Goal: Communication & Community: Share content

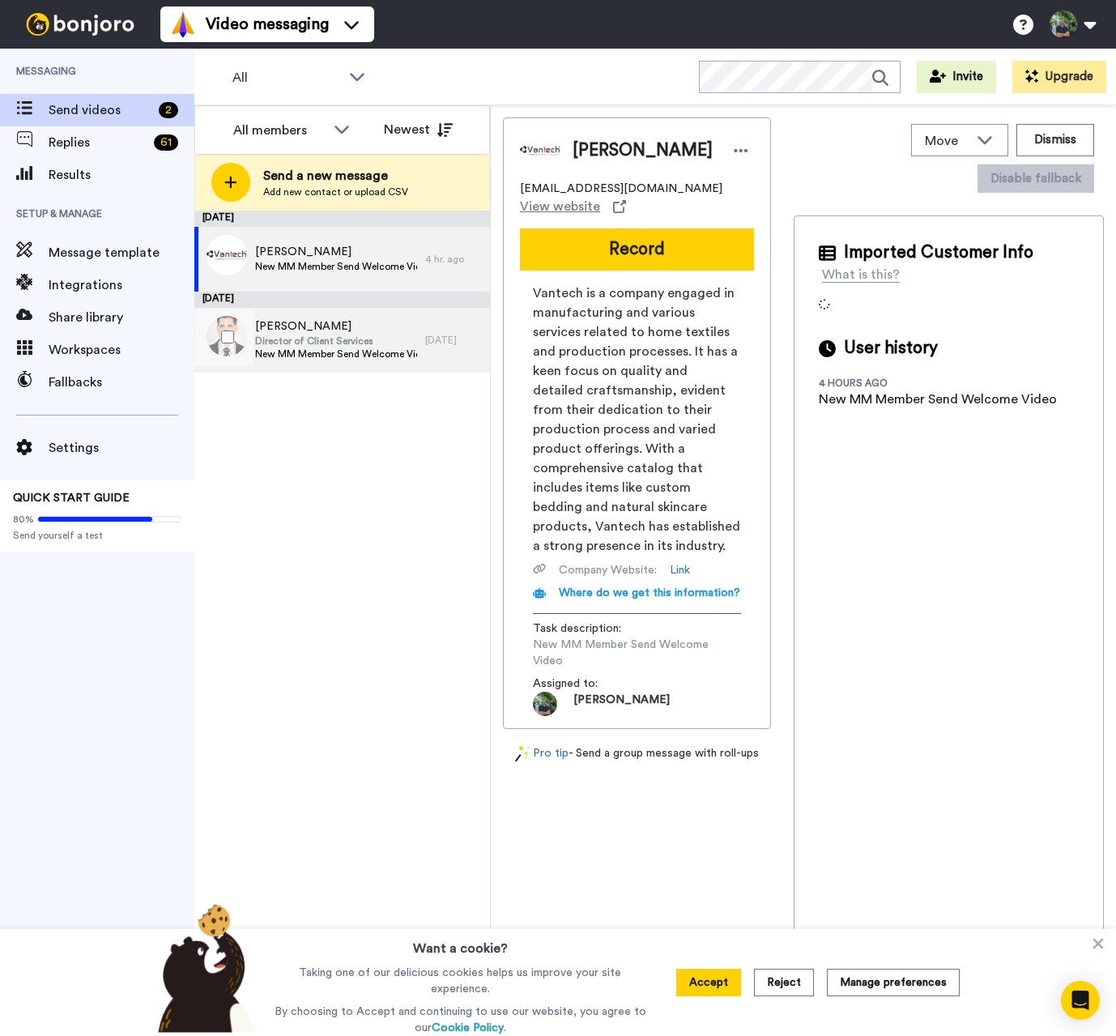
click at [317, 354] on span "New MM Member Send Welcome Video" at bounding box center [336, 353] width 162 height 13
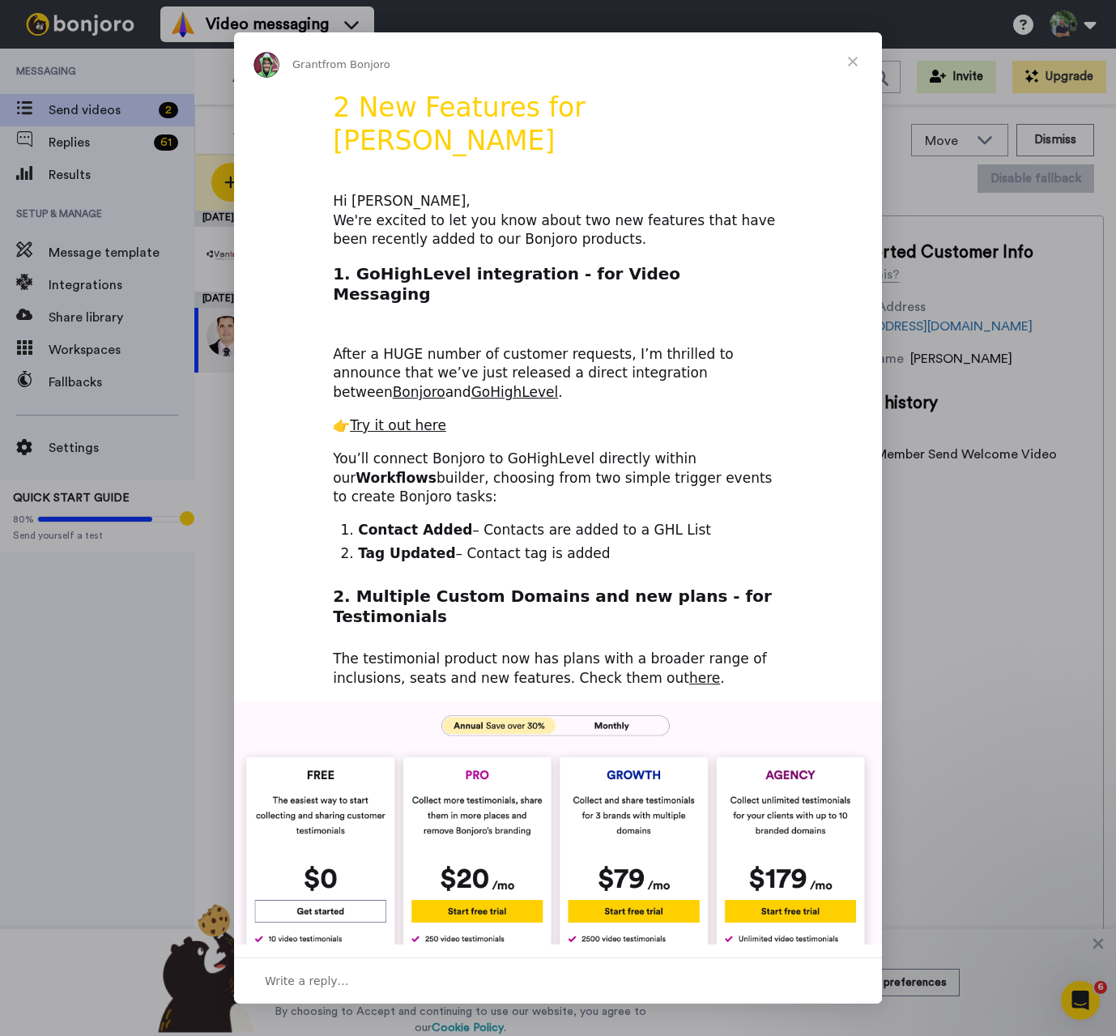
click at [854, 65] on span "Close" at bounding box center [852, 61] width 58 height 58
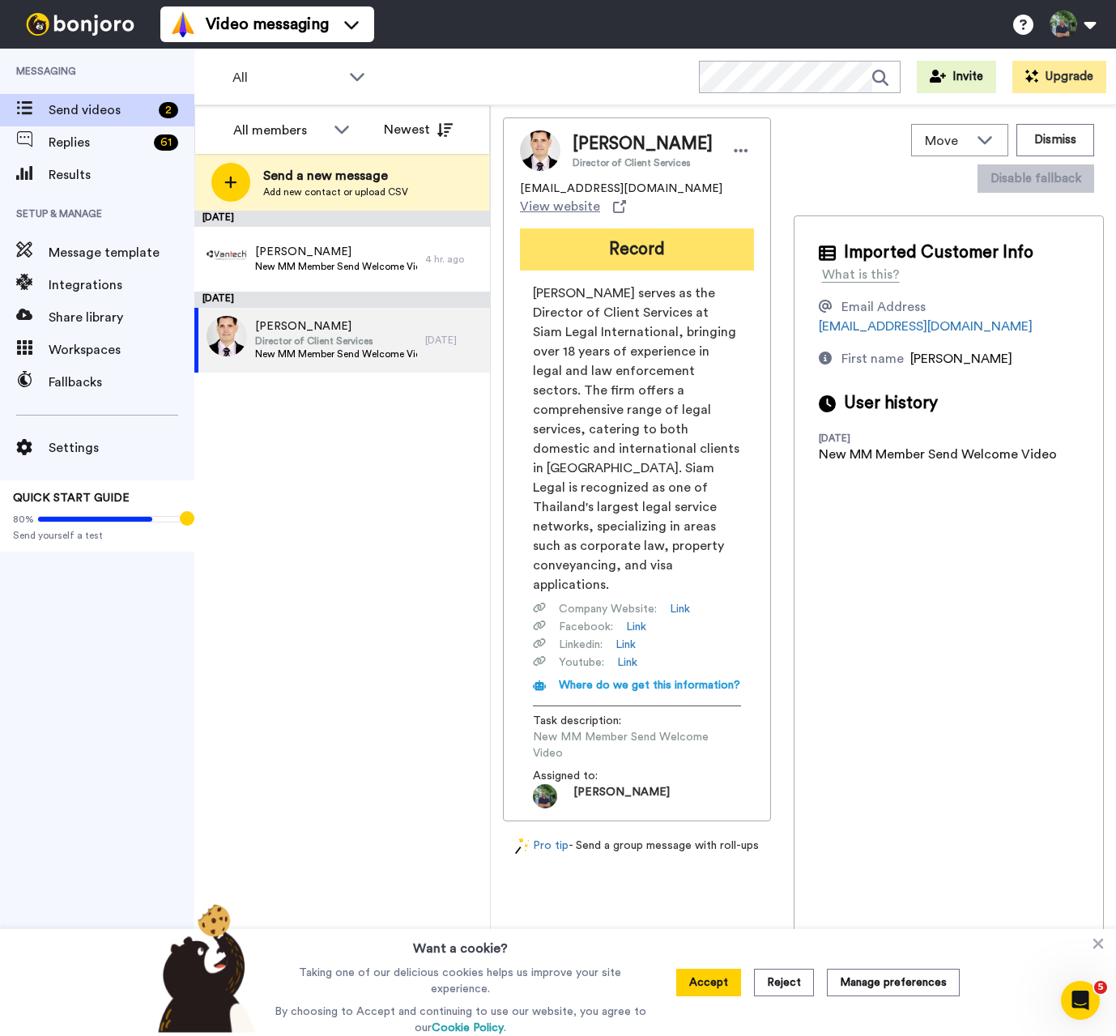
click at [649, 252] on button "Record" at bounding box center [637, 249] width 234 height 42
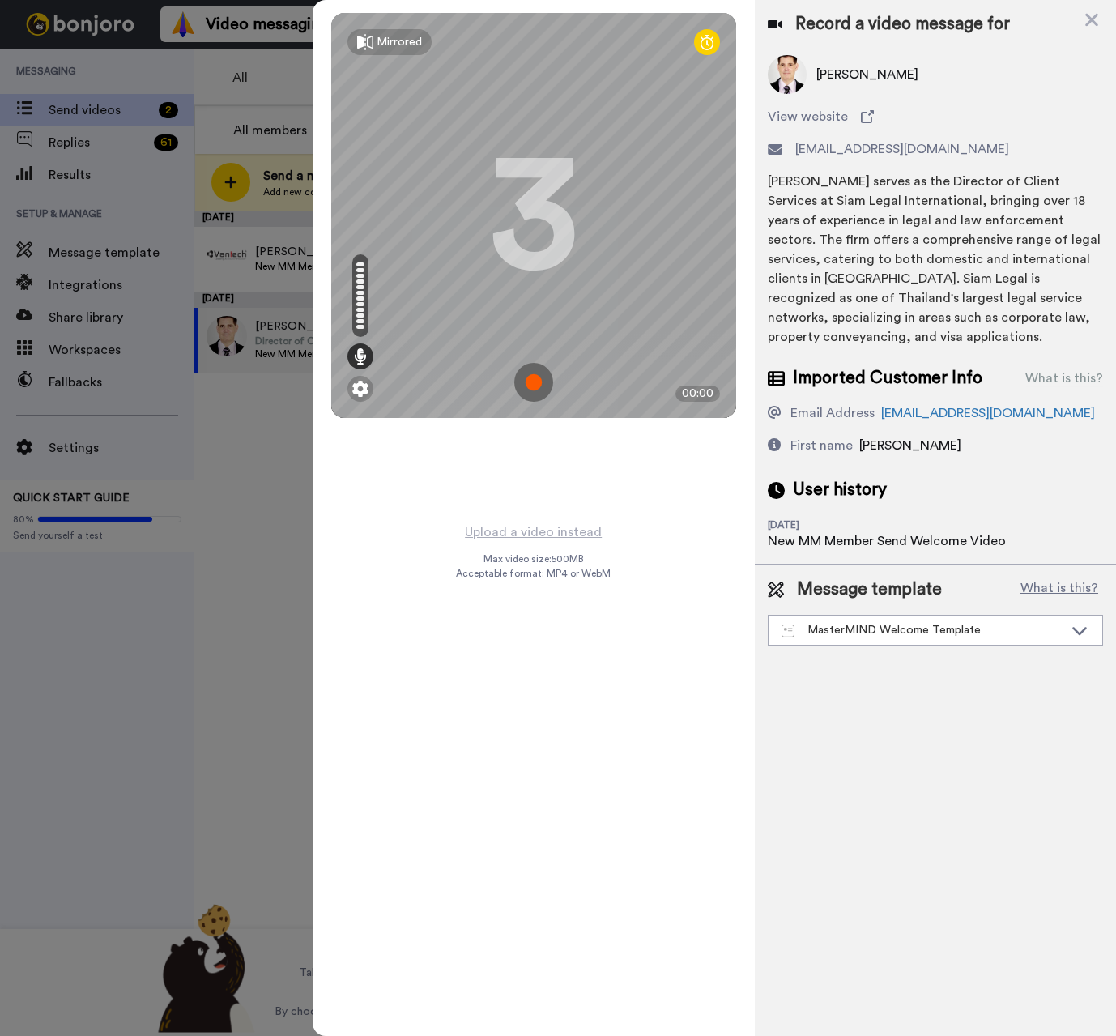
click at [540, 375] on img at bounding box center [533, 382] width 39 height 39
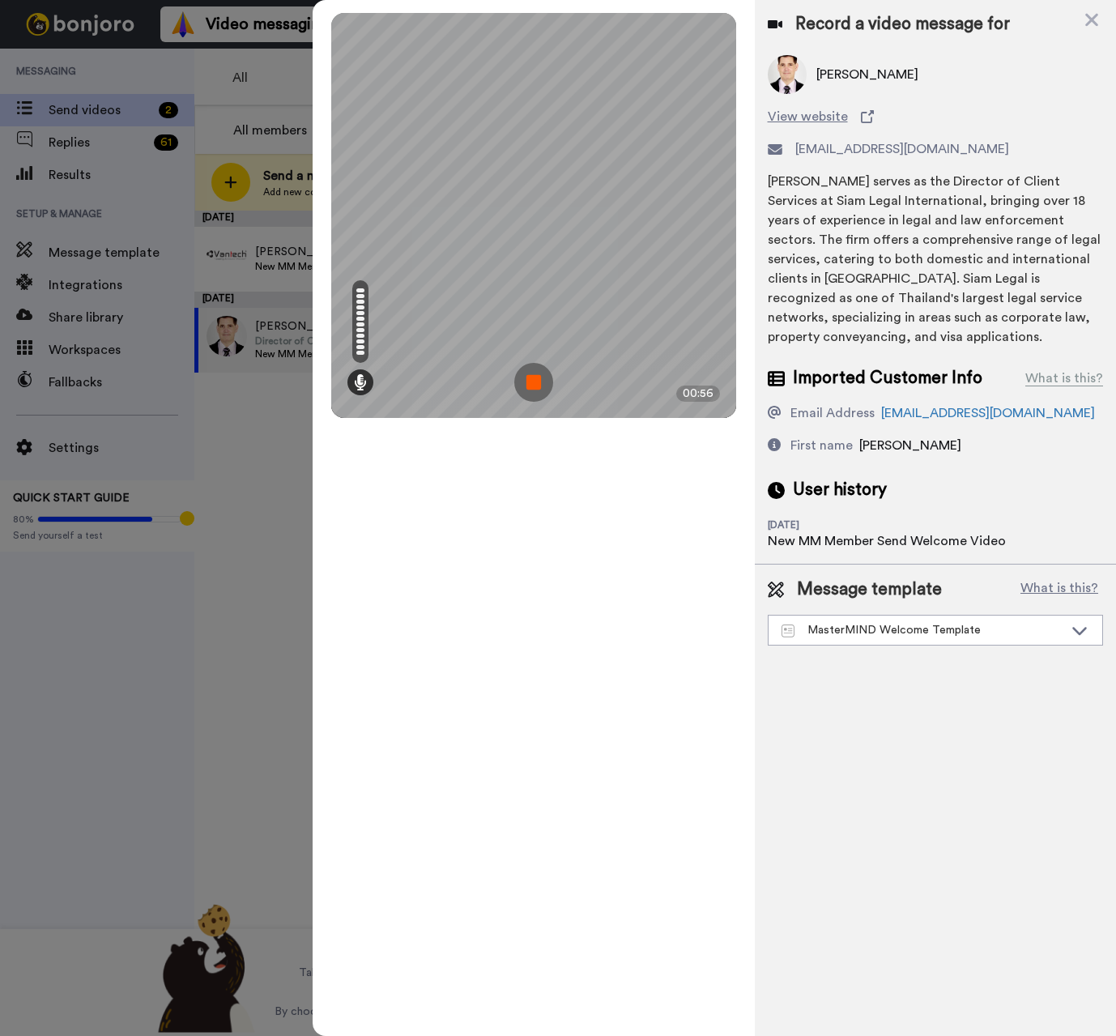
click at [538, 385] on img at bounding box center [533, 382] width 39 height 39
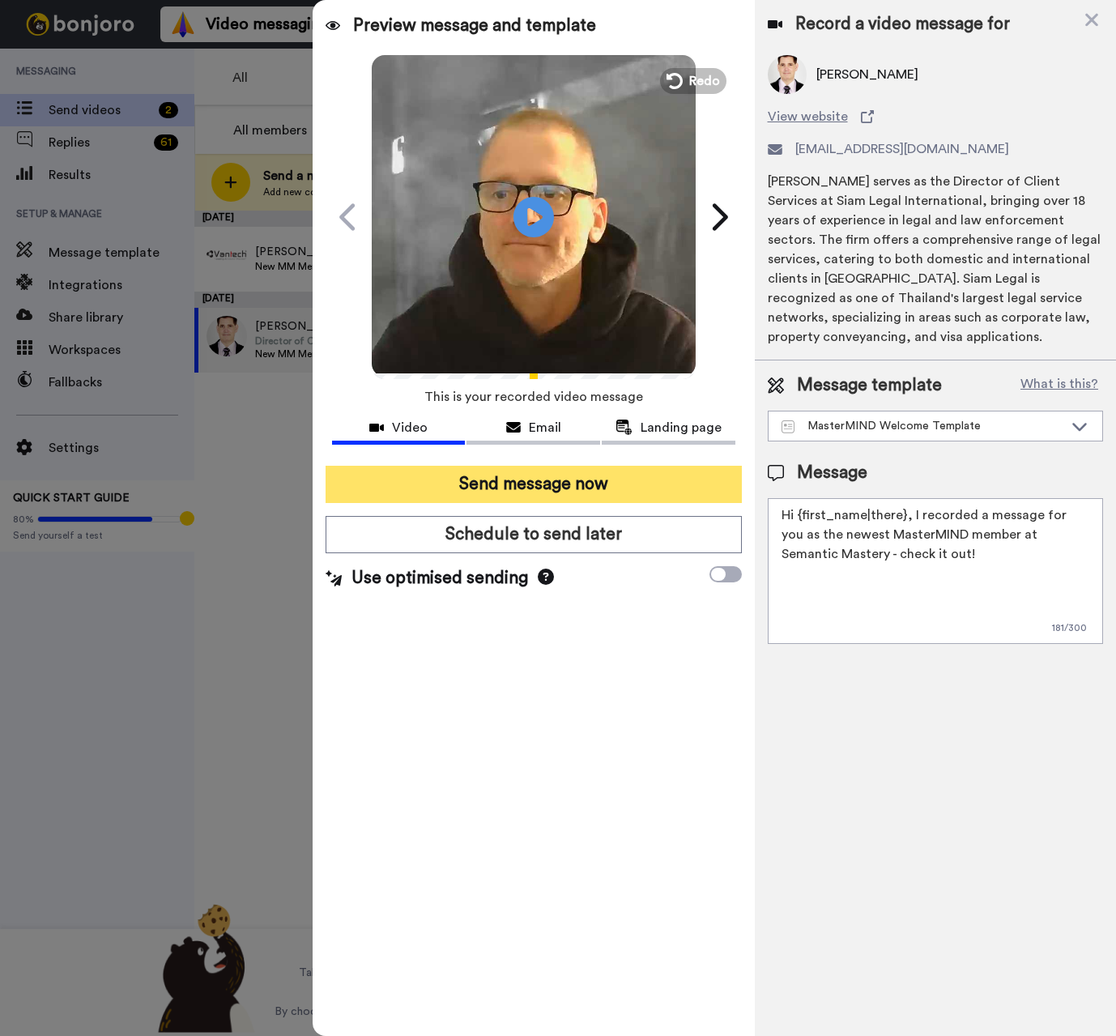
click at [572, 494] on button "Send message now" at bounding box center [533, 484] width 416 height 37
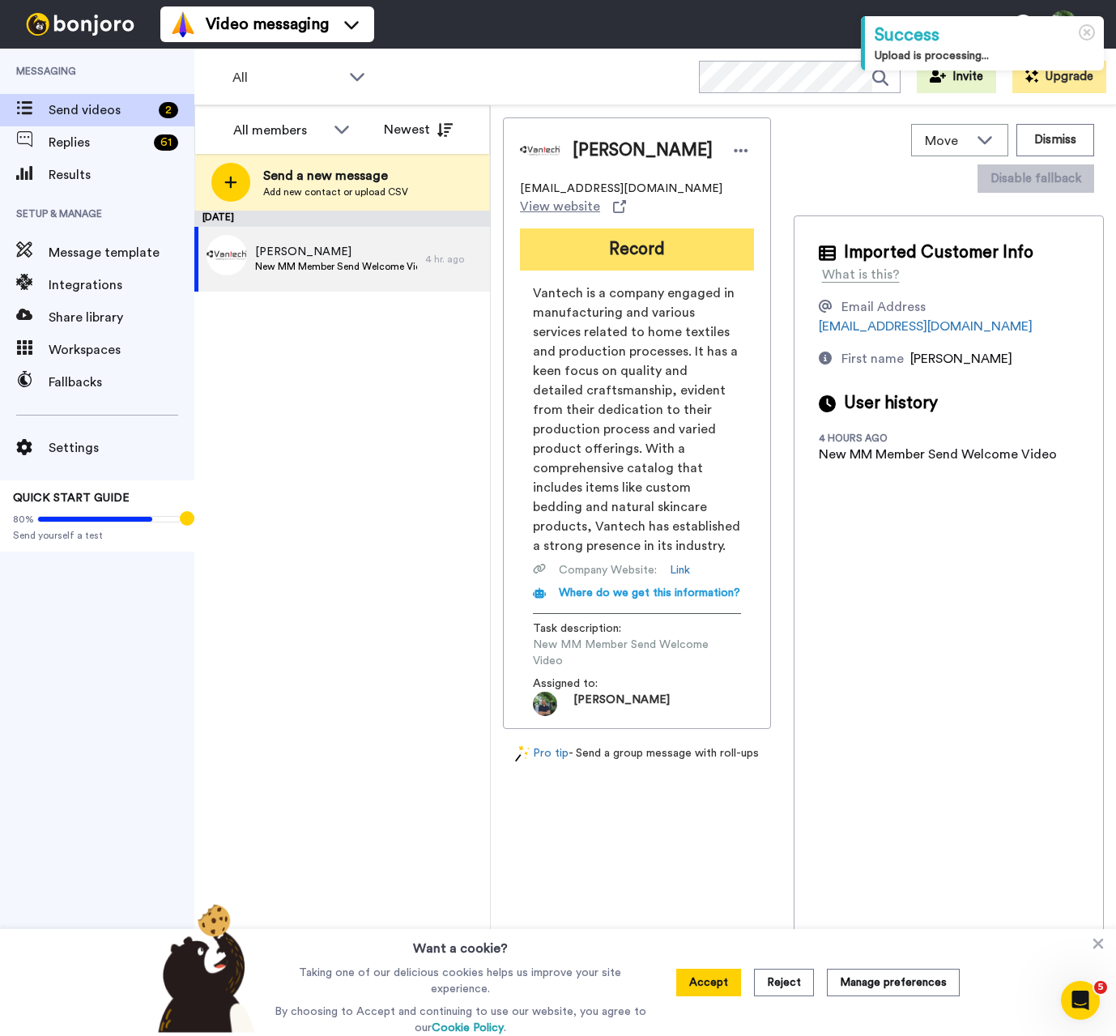
click at [614, 236] on button "Record" at bounding box center [637, 249] width 234 height 42
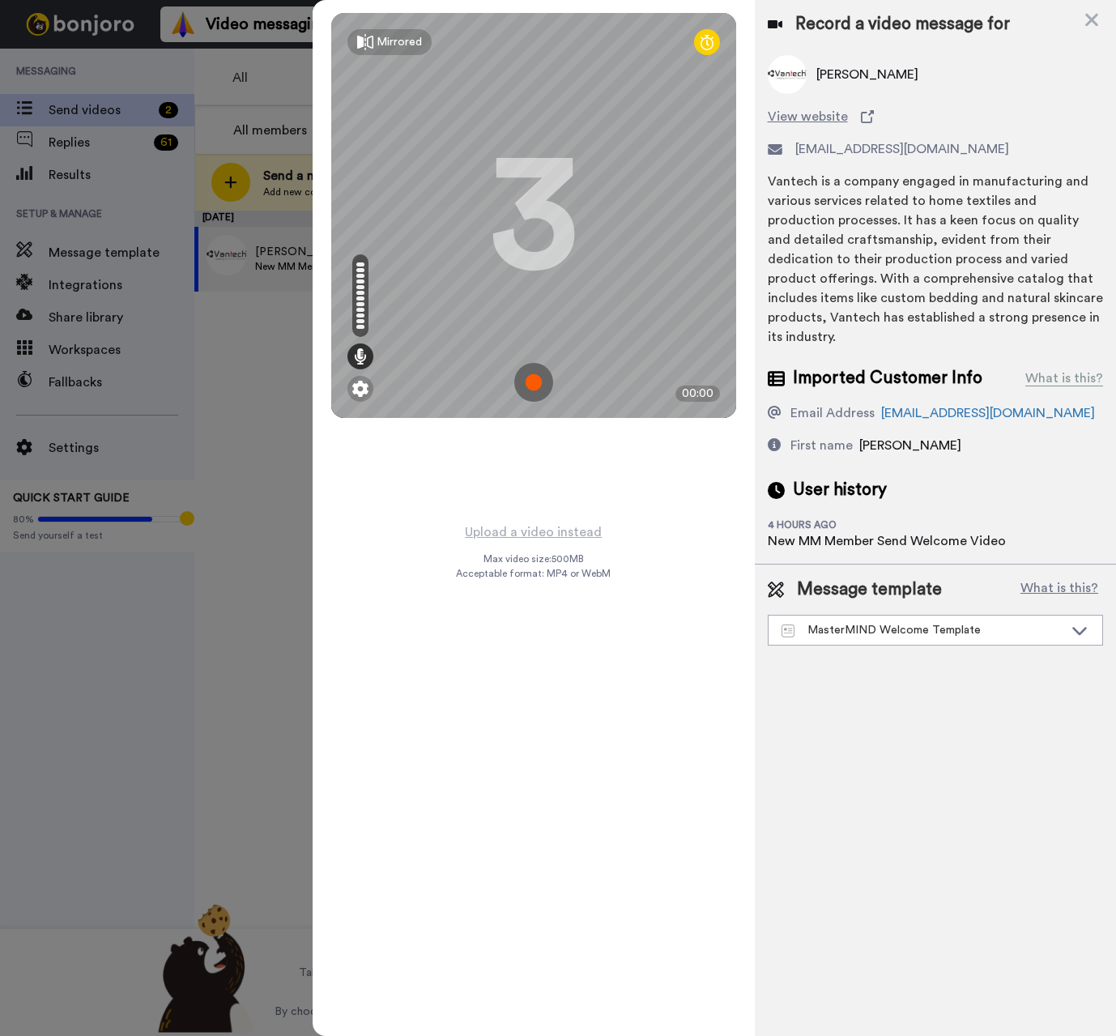
click at [526, 376] on img at bounding box center [533, 382] width 39 height 39
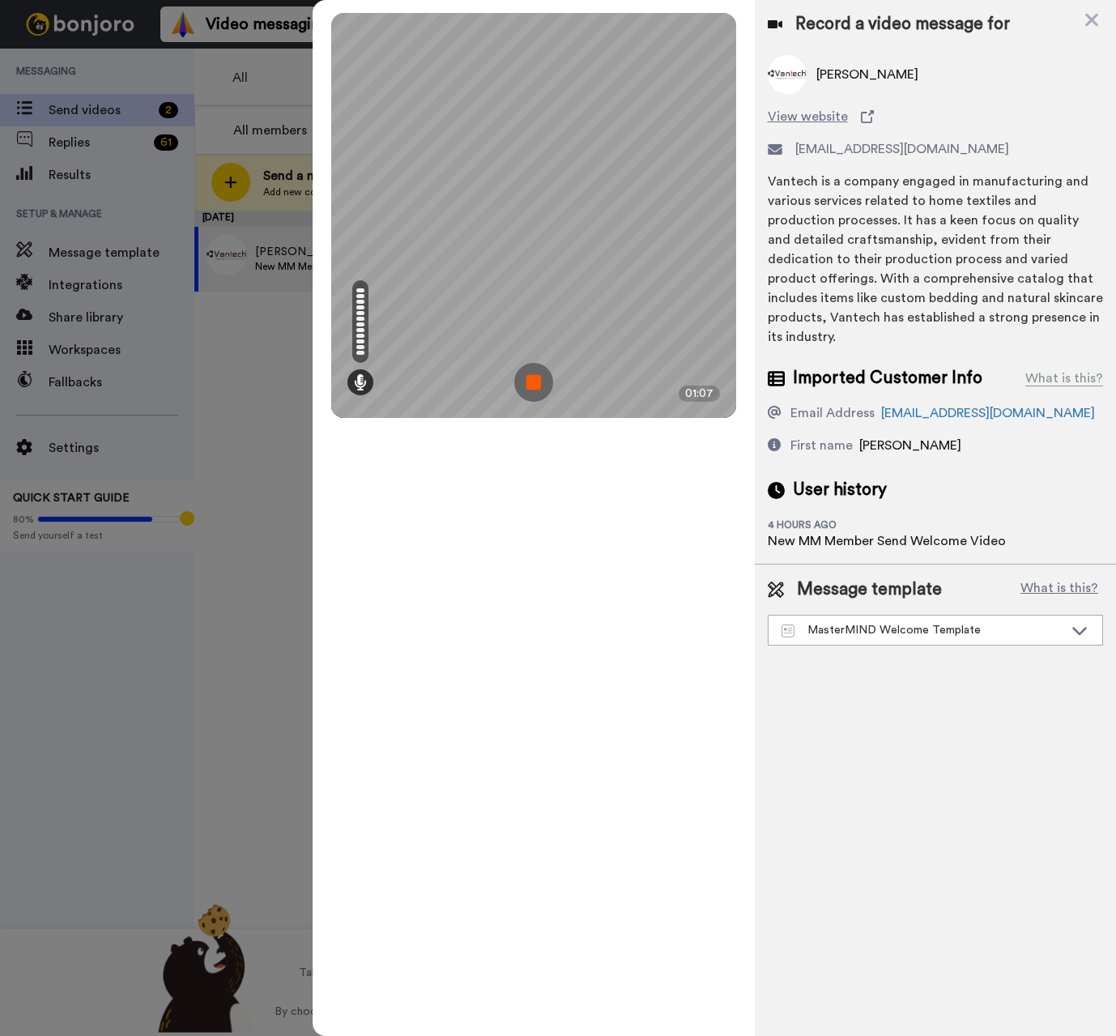
click at [530, 385] on img at bounding box center [533, 382] width 39 height 39
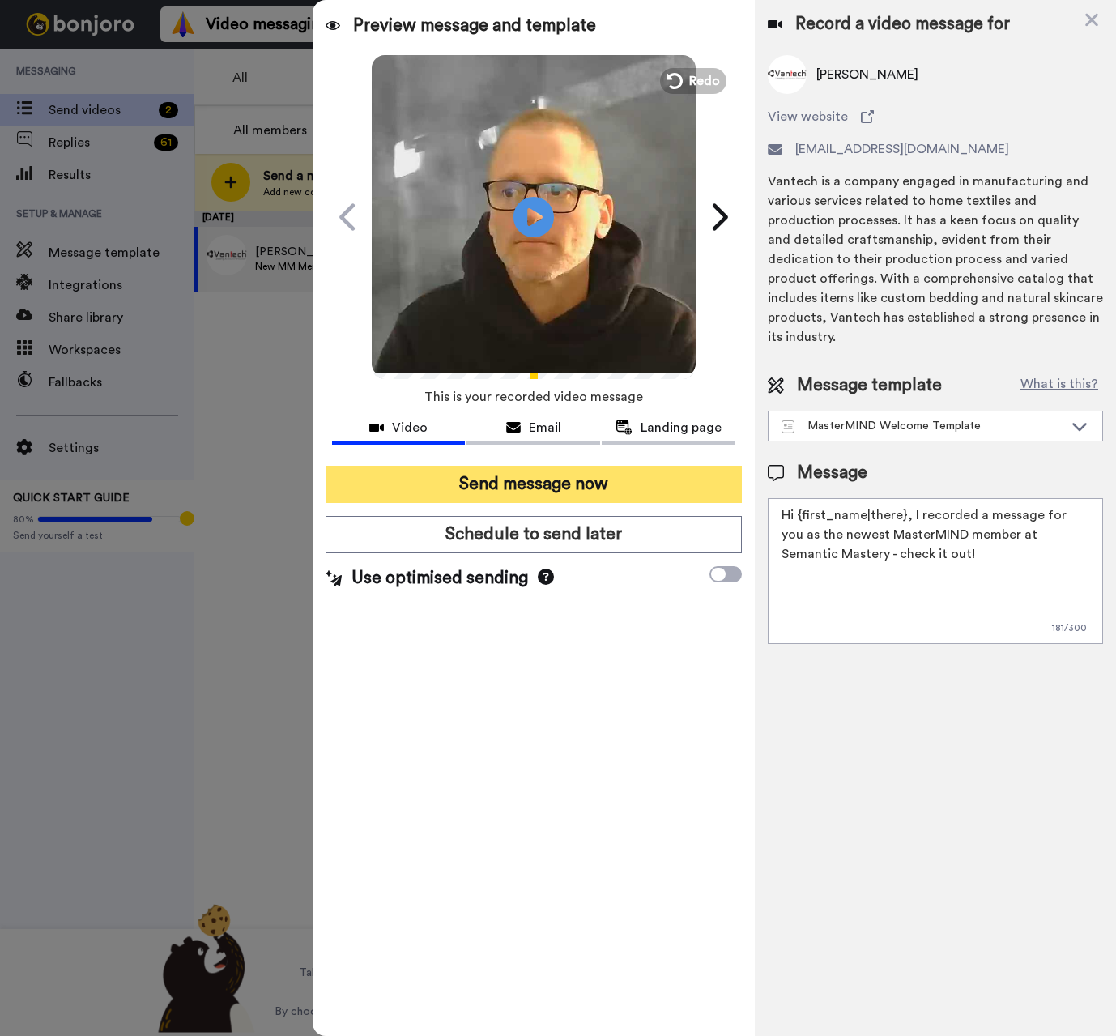
click at [554, 477] on button "Send message now" at bounding box center [533, 484] width 416 height 37
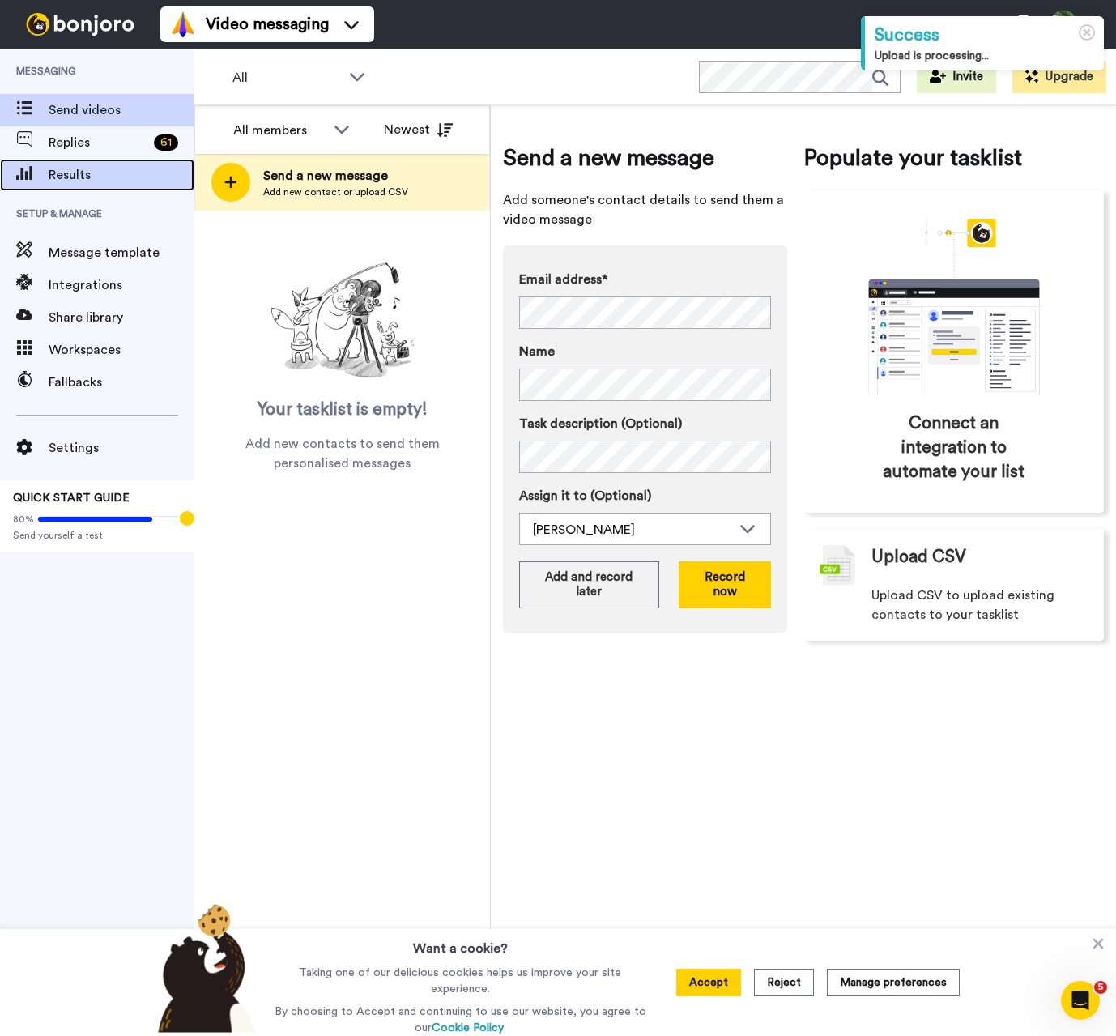
click at [65, 165] on span "Results" at bounding box center [122, 174] width 146 height 19
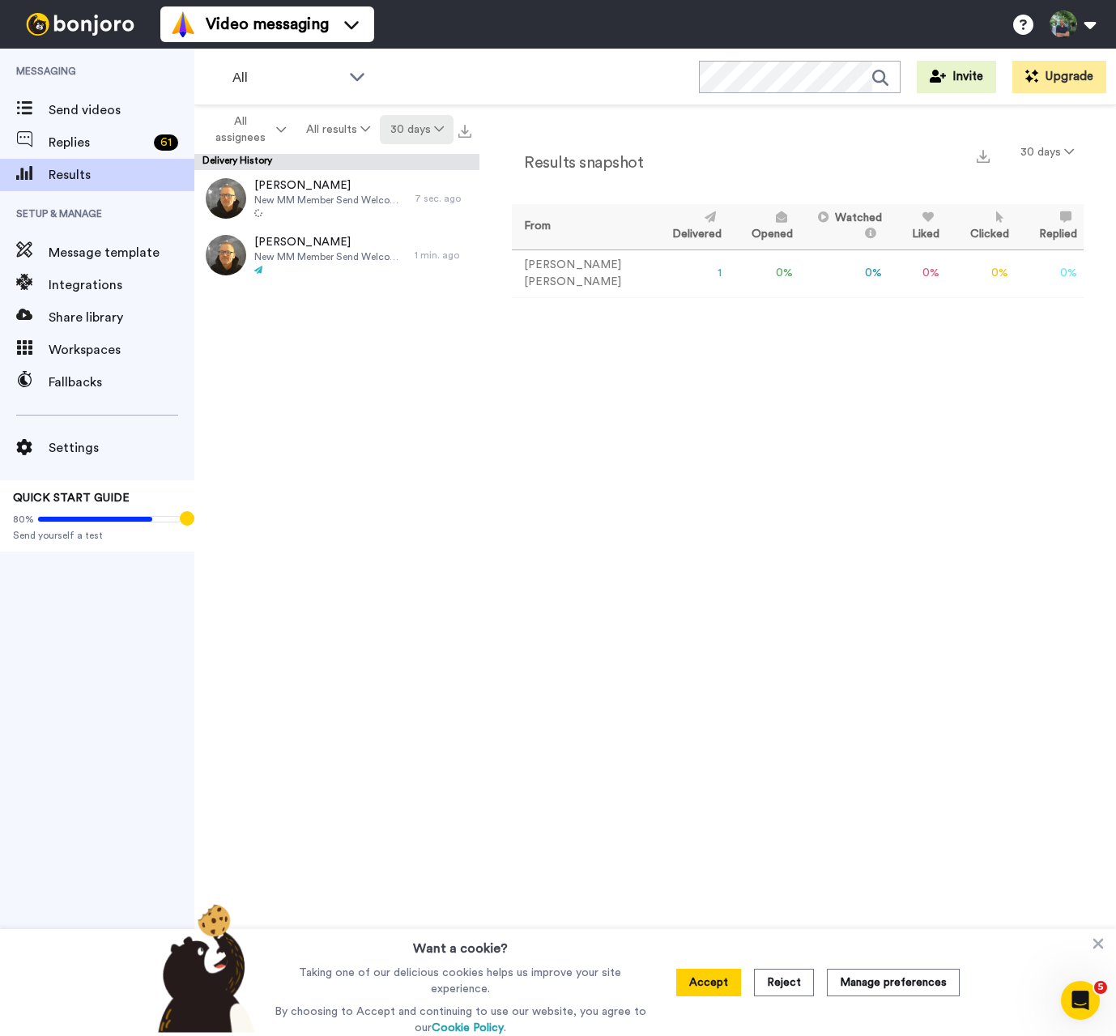
click at [427, 131] on button "30 days" at bounding box center [417, 129] width 74 height 29
click at [423, 182] on li "60 days" at bounding box center [418, 193] width 113 height 29
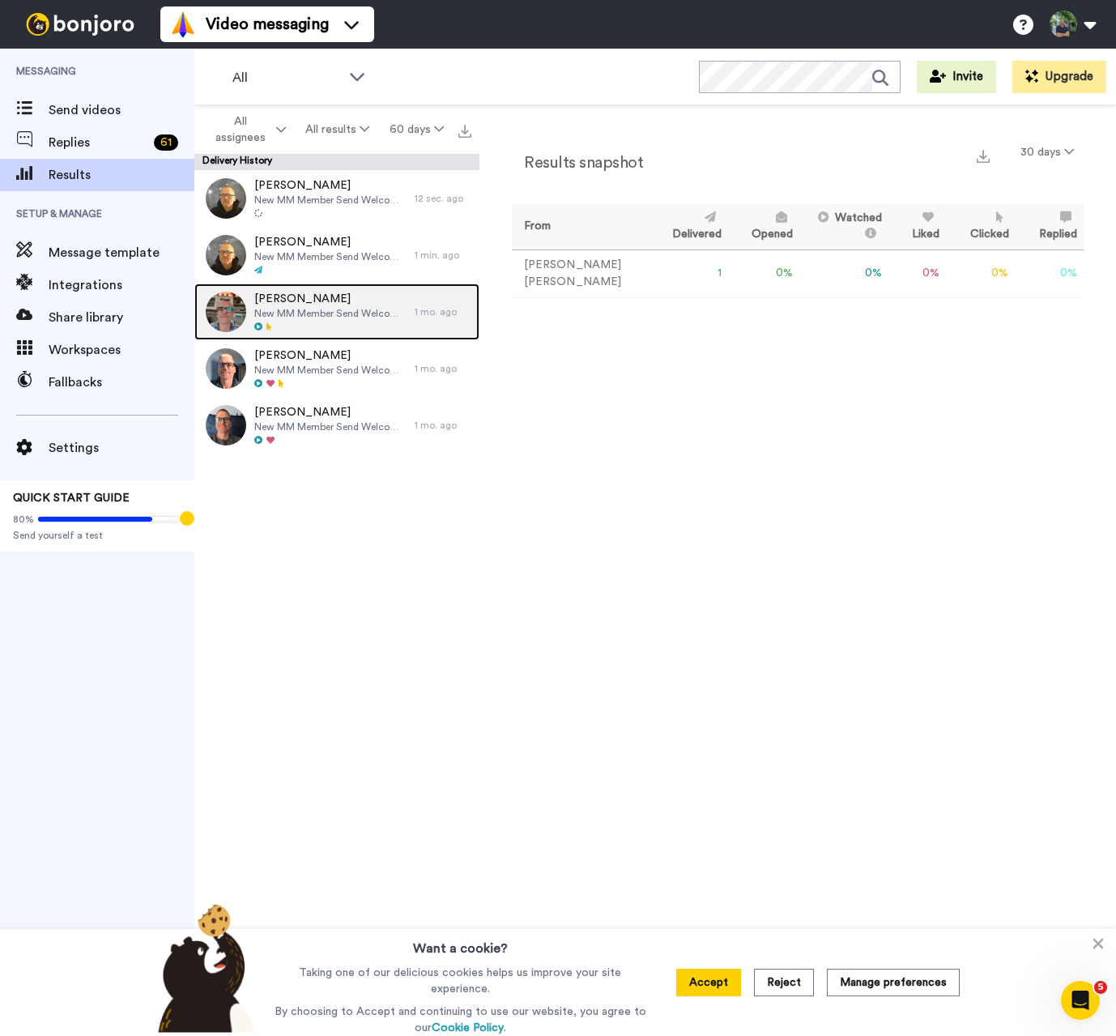
click at [353, 317] on span "New MM Member Send Welcome Video" at bounding box center [330, 313] width 152 height 13
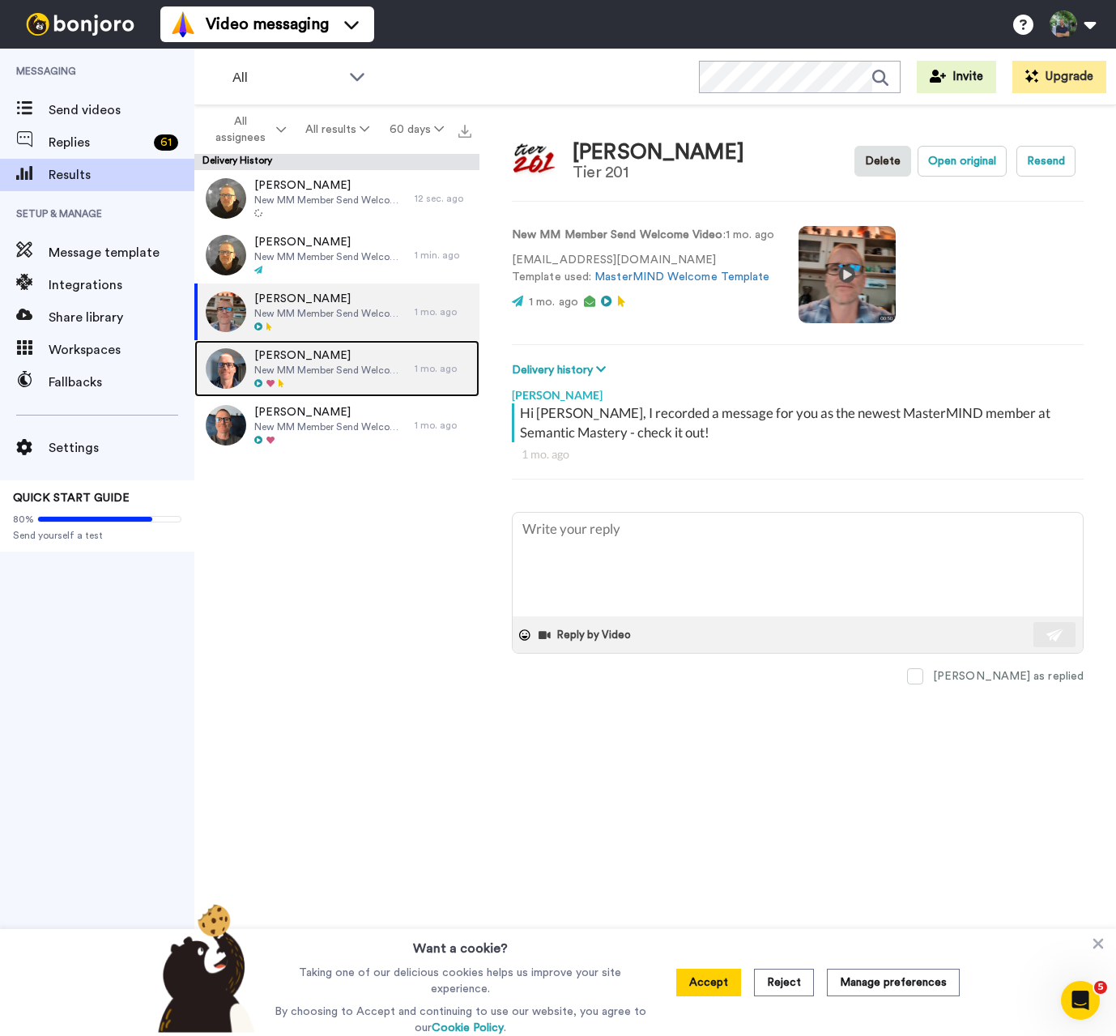
click at [342, 364] on span "New MM Member Send Welcome Video" at bounding box center [330, 370] width 152 height 13
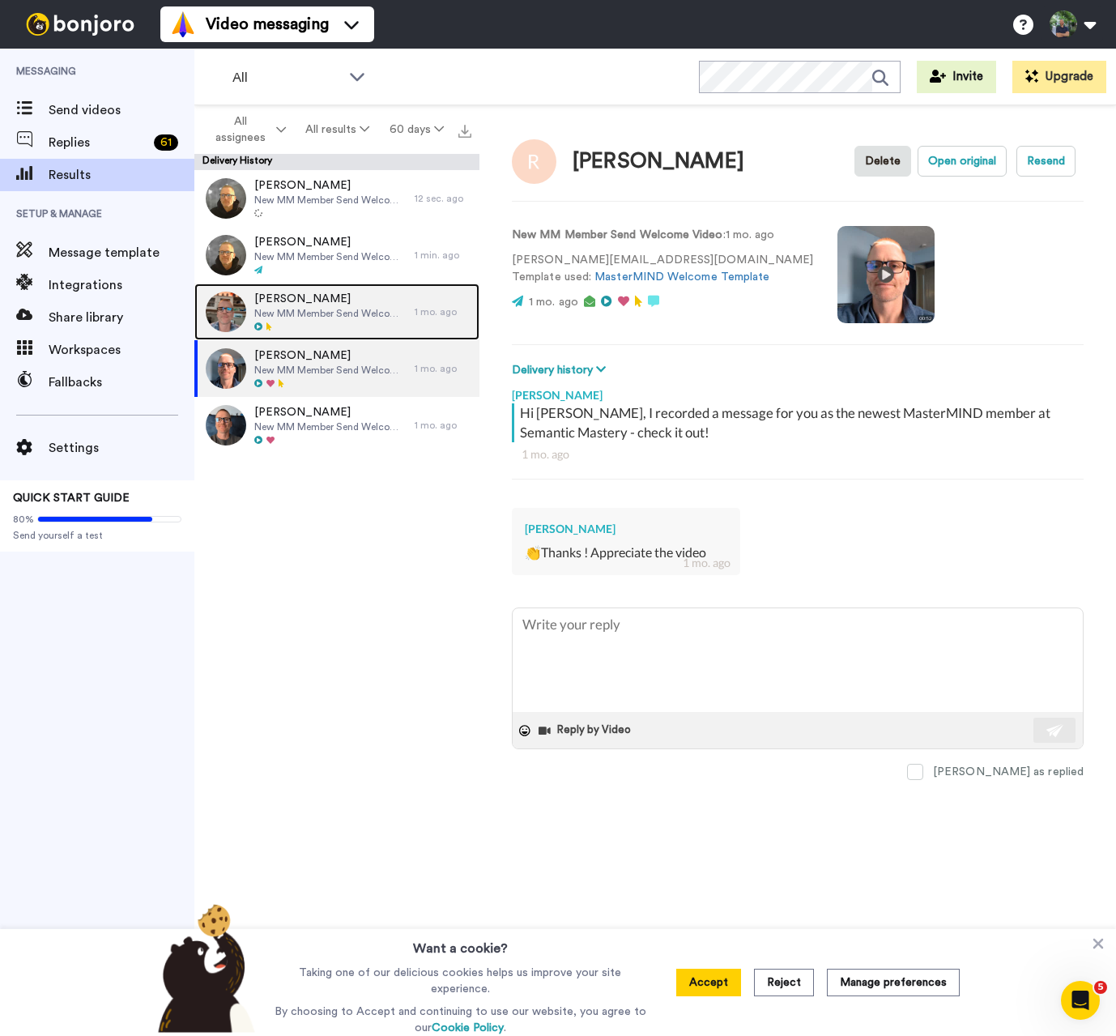
click at [340, 321] on div at bounding box center [330, 326] width 152 height 11
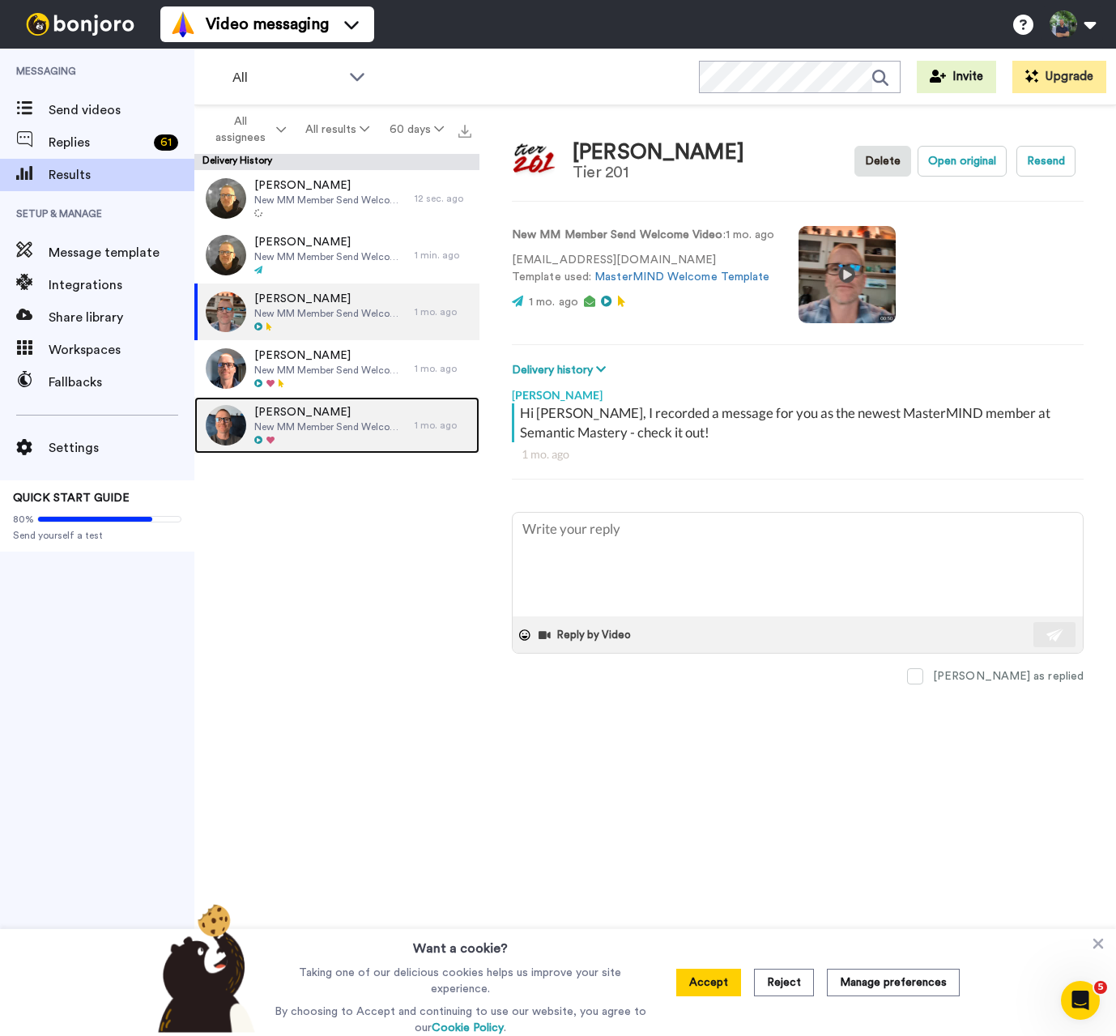
click at [343, 417] on span "[PERSON_NAME]" at bounding box center [330, 412] width 152 height 16
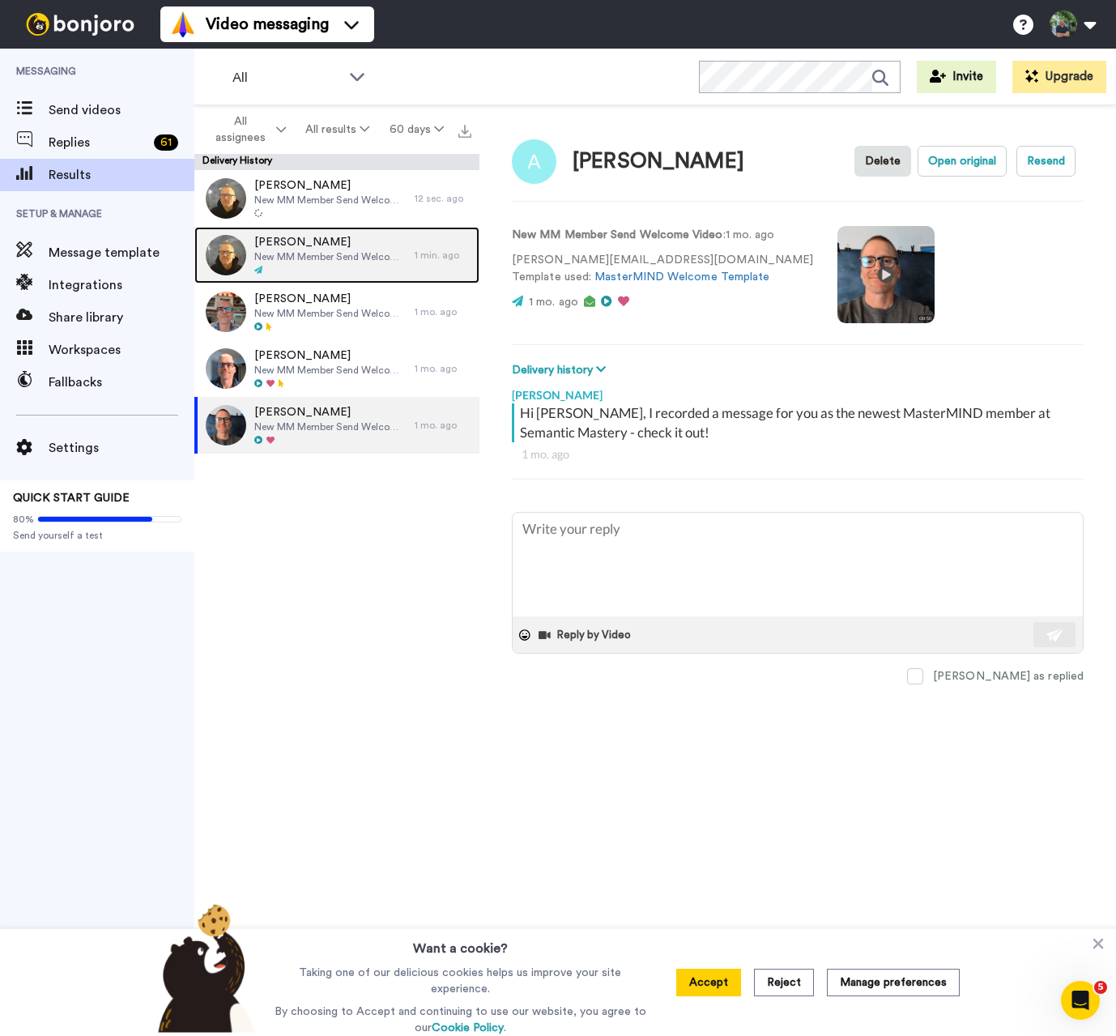
click at [332, 250] on span "New MM Member Send Welcome Video" at bounding box center [330, 256] width 152 height 13
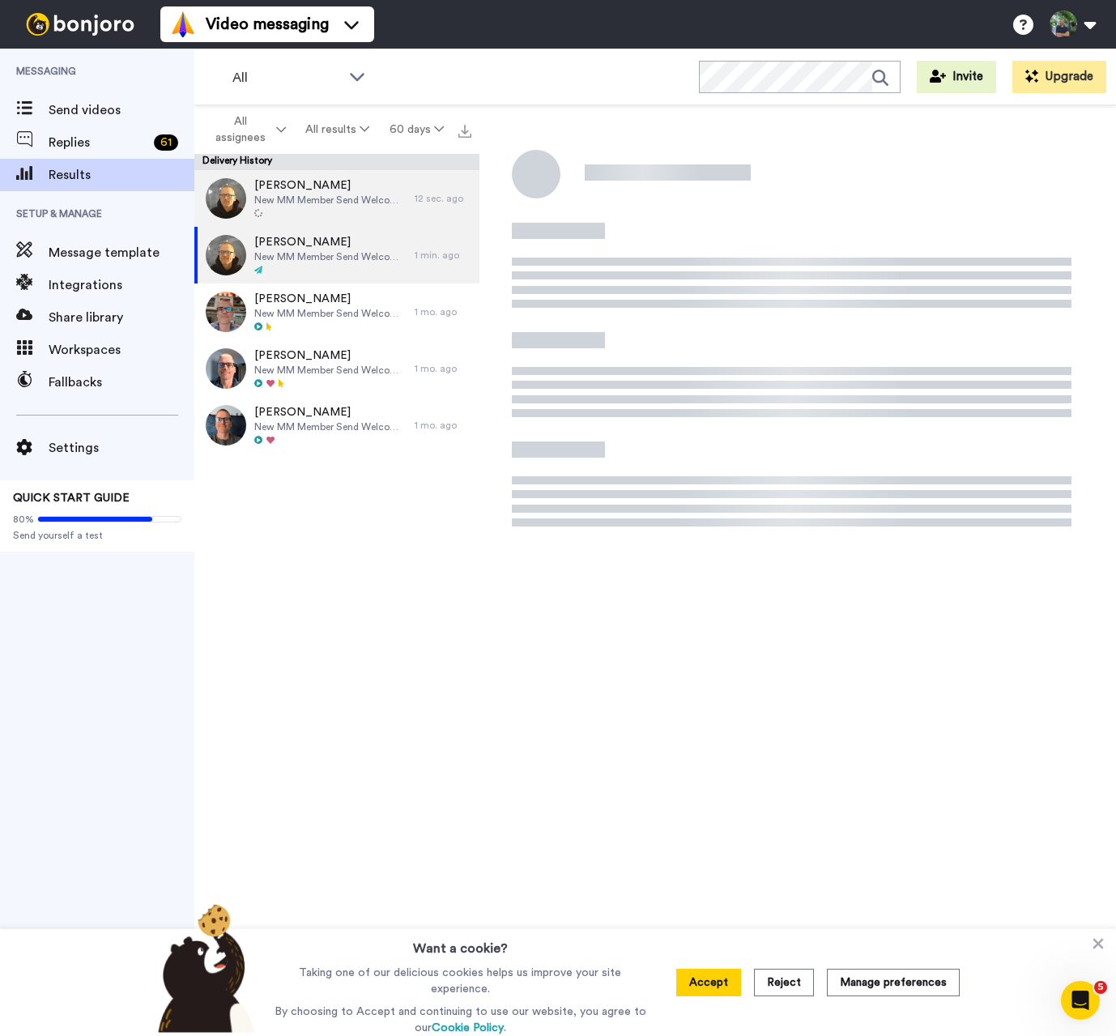
type textarea "x"
